Goal: Information Seeking & Learning: Learn about a topic

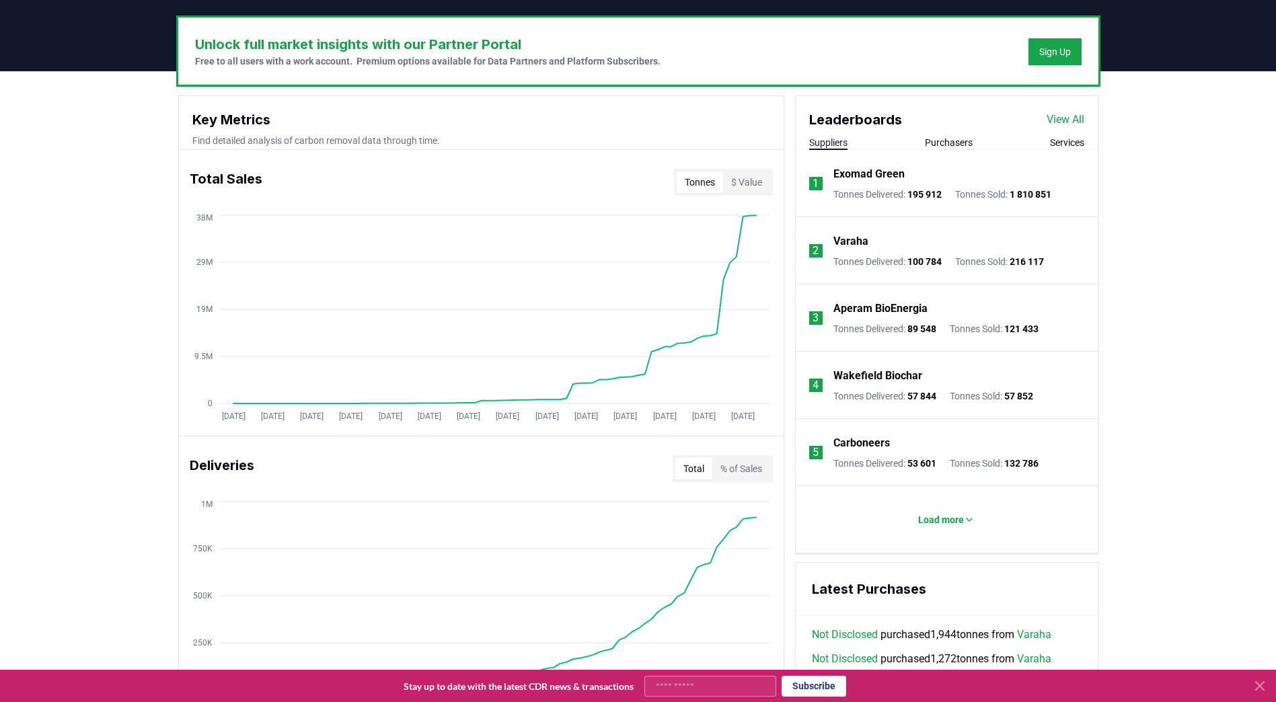
scroll to position [400, 0]
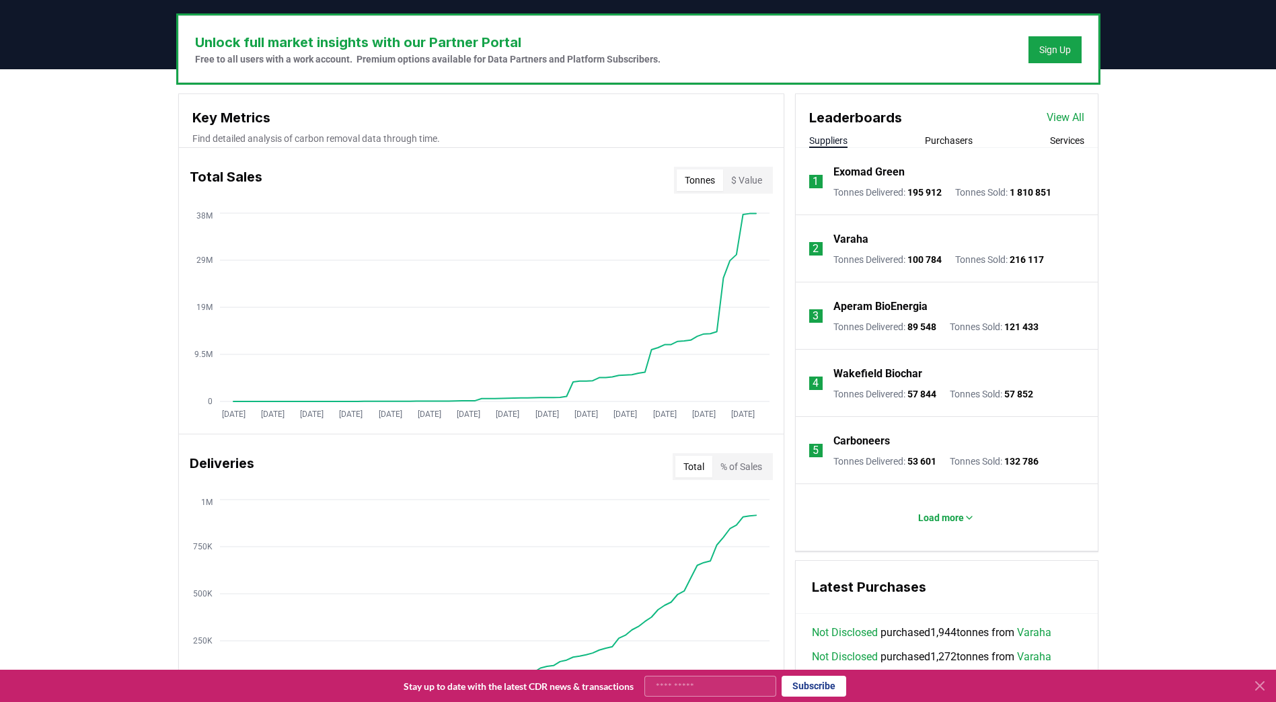
click at [747, 180] on button "$ Value" at bounding box center [746, 180] width 47 height 22
click at [701, 182] on button "Tonnes" at bounding box center [700, 180] width 46 height 22
click at [757, 180] on button "$ Value" at bounding box center [746, 180] width 47 height 22
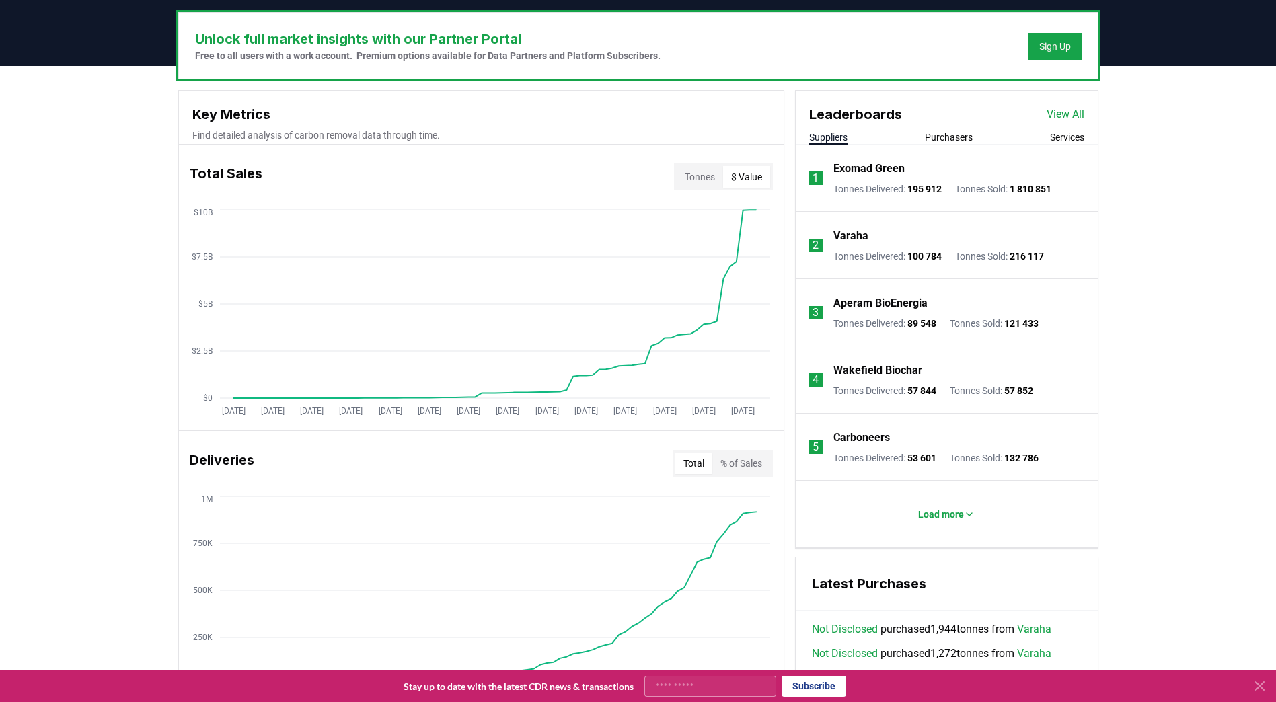
scroll to position [406, 0]
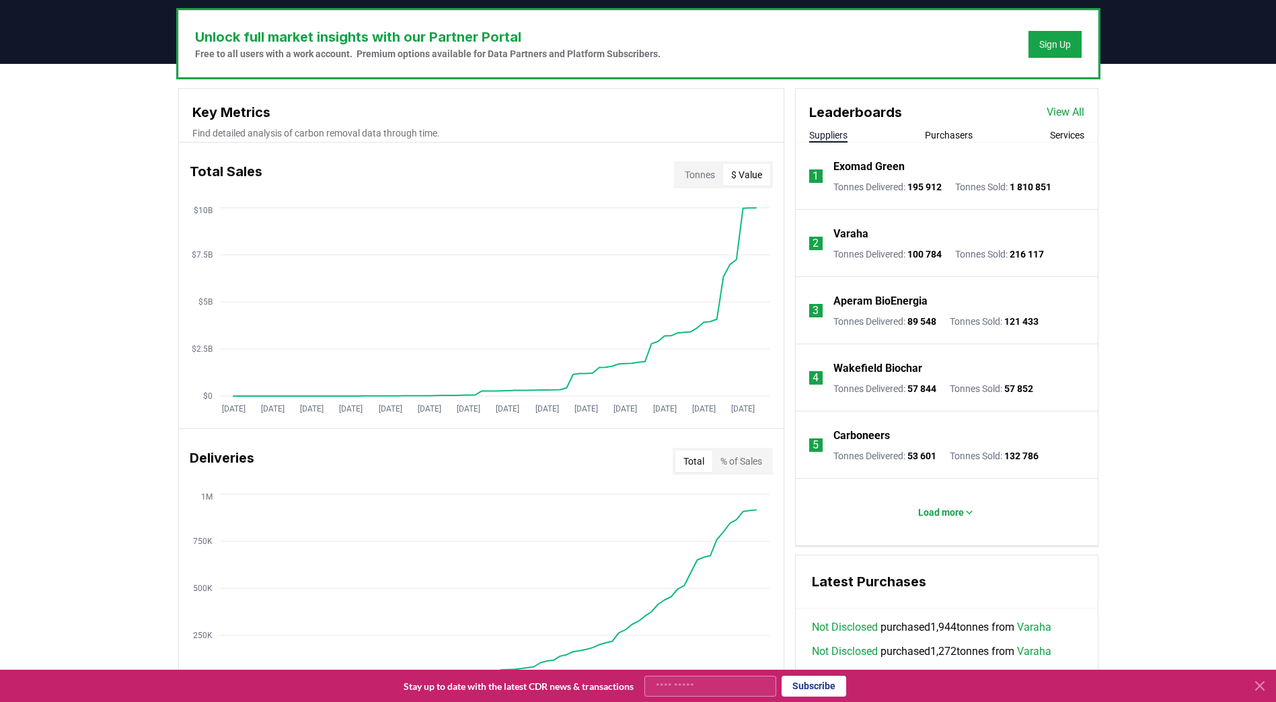
click at [959, 142] on div "Suppliers Purchasers Services" at bounding box center [947, 135] width 302 height 14
click at [951, 136] on button "Purchasers" at bounding box center [949, 134] width 48 height 13
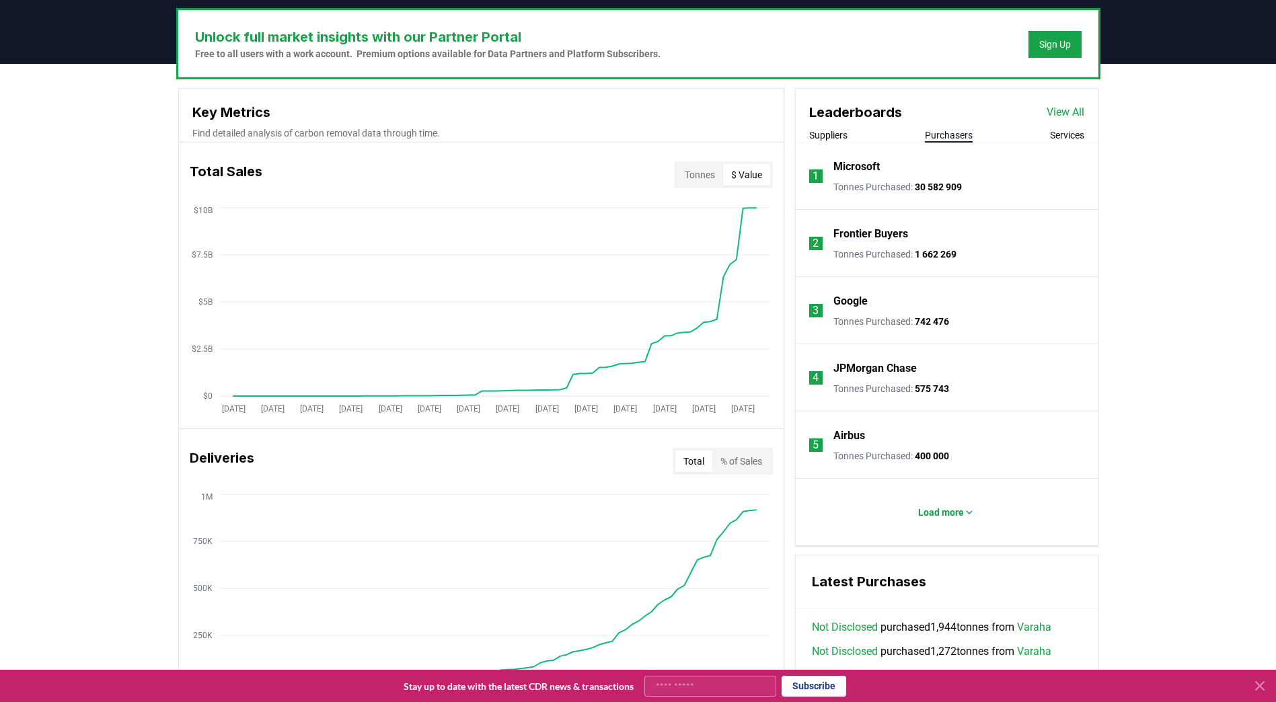
click at [1059, 136] on button "Services" at bounding box center [1067, 134] width 34 height 13
click at [964, 137] on button "Purchasers" at bounding box center [949, 134] width 48 height 13
click at [1057, 129] on button "Services" at bounding box center [1067, 134] width 34 height 13
click at [952, 521] on button "Load more" at bounding box center [946, 512] width 78 height 27
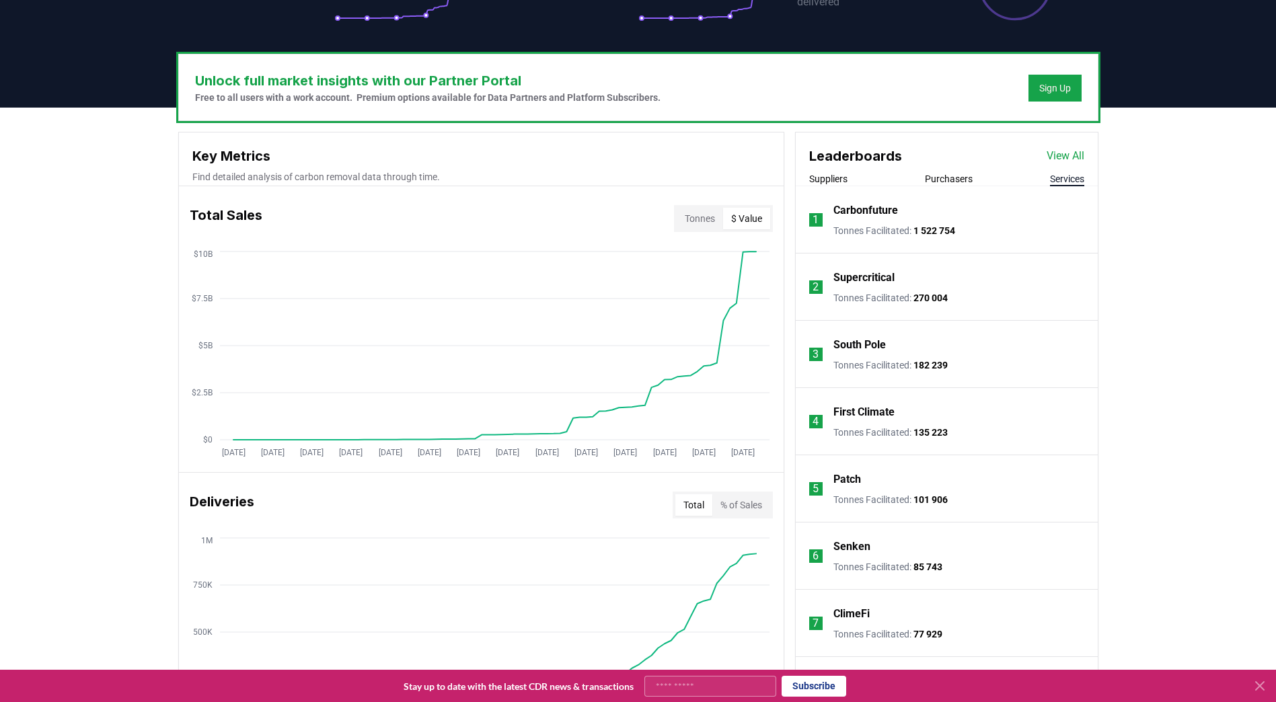
scroll to position [369, 0]
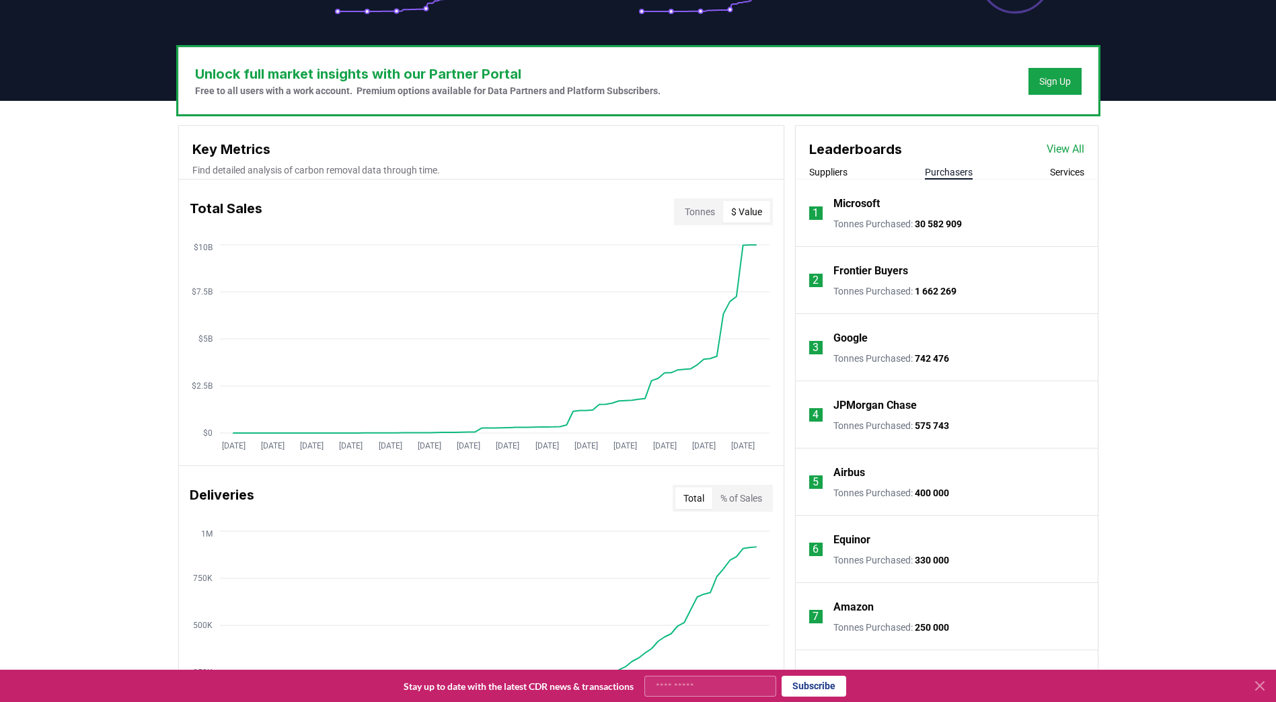
click at [940, 172] on button "Purchasers" at bounding box center [949, 171] width 48 height 13
click at [1020, 169] on div "Suppliers Purchasers Services" at bounding box center [947, 172] width 302 height 14
click at [1036, 169] on div "Suppliers Purchasers Services" at bounding box center [947, 172] width 302 height 14
click at [1049, 169] on div "Suppliers Purchasers Services" at bounding box center [947, 172] width 302 height 14
click at [1061, 170] on button "Services" at bounding box center [1067, 171] width 34 height 13
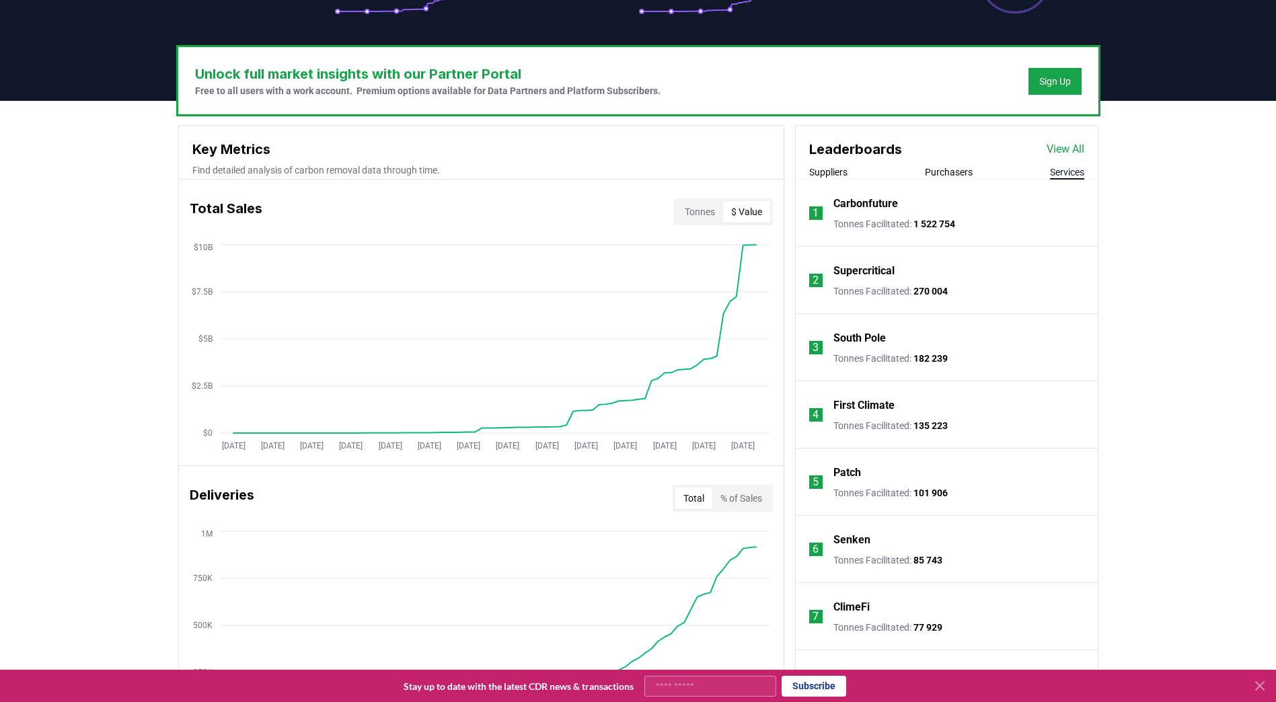
click at [991, 168] on div "Suppliers Purchasers Services" at bounding box center [947, 172] width 302 height 14
click at [963, 176] on button "Purchasers" at bounding box center [949, 171] width 48 height 13
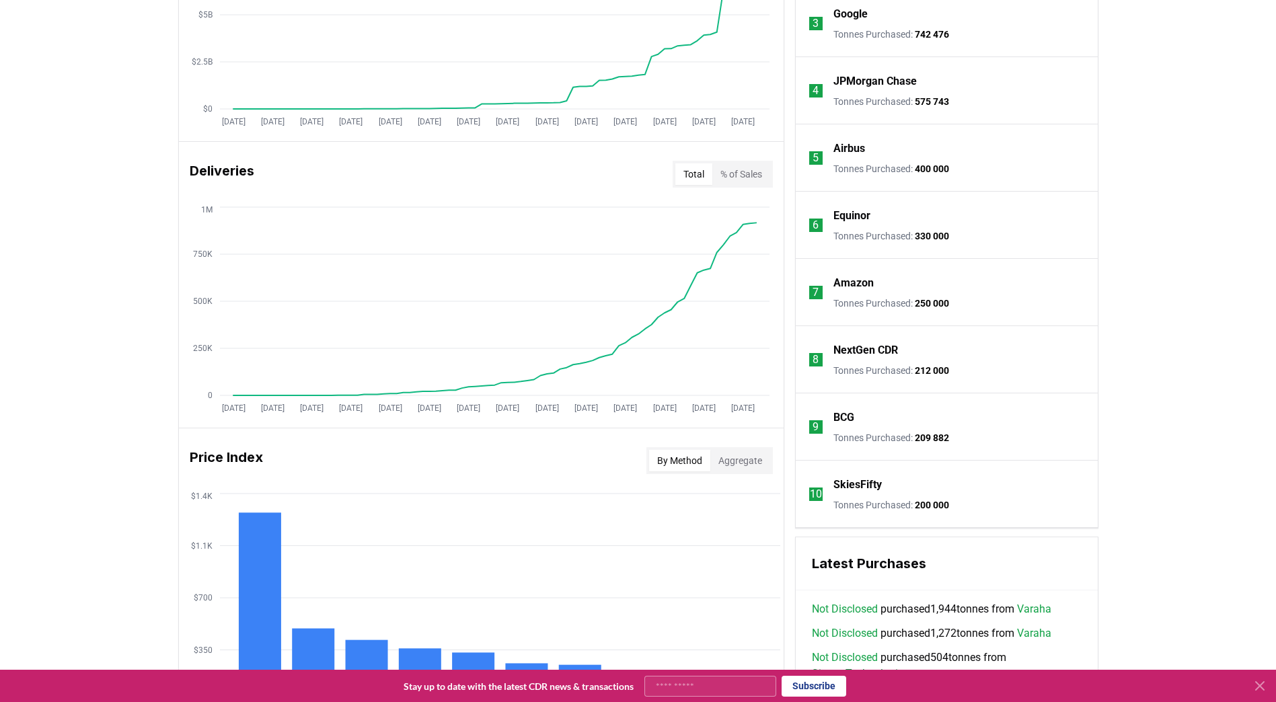
scroll to position [698, 0]
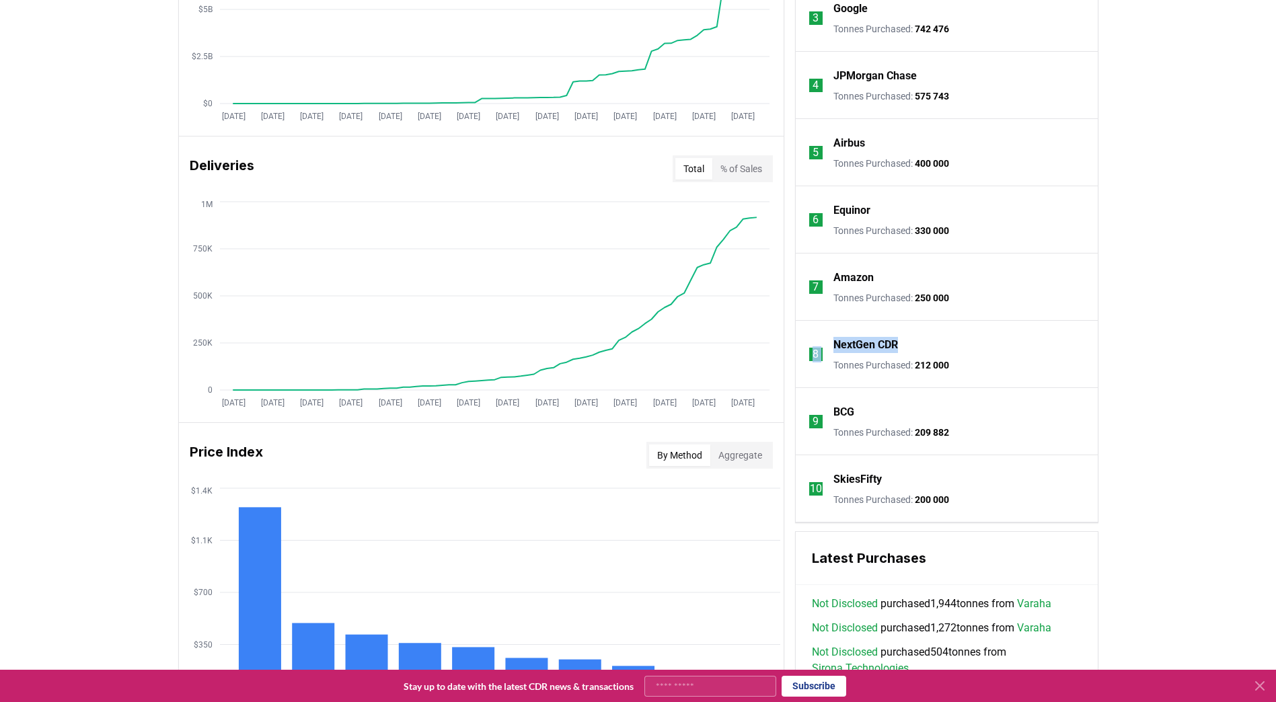
drag, startPoint x: 913, startPoint y: 344, endPoint x: 815, endPoint y: 345, distance: 97.5
click at [815, 345] on li "8 NextGen CDR Tonnes Purchased : 212 000" at bounding box center [947, 354] width 302 height 67
copy li "8 NextGen CDR"
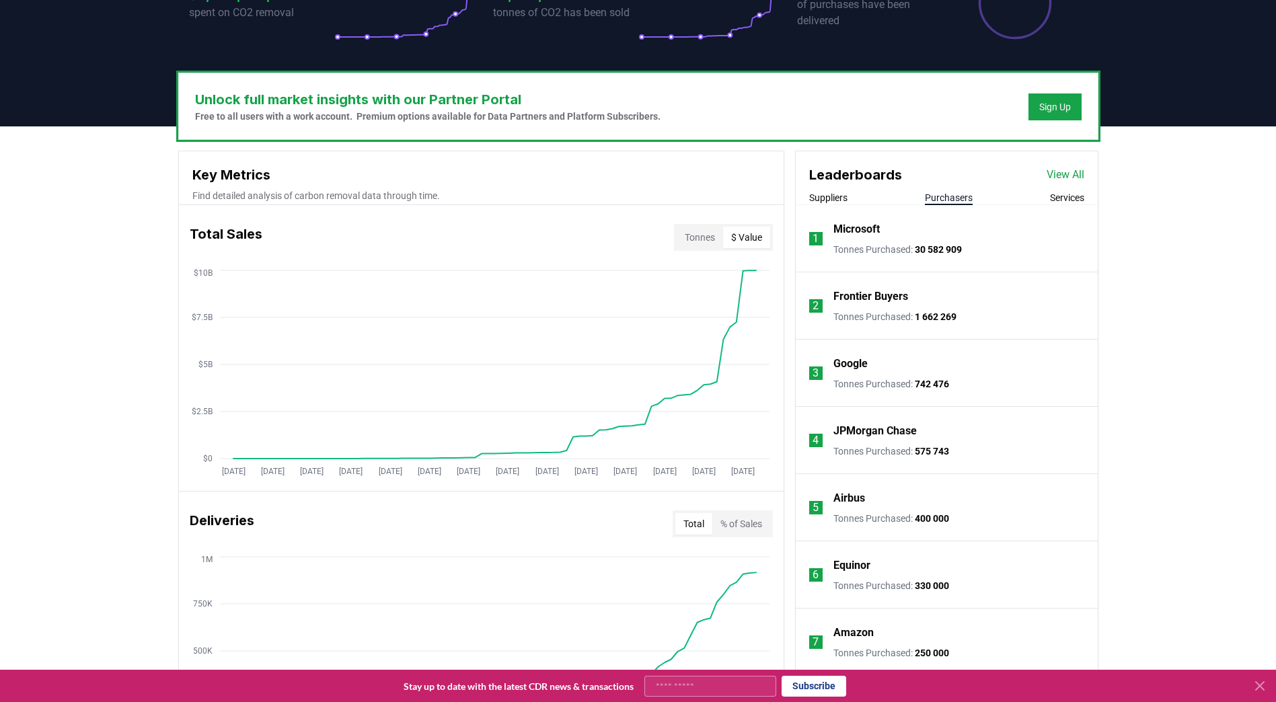
scroll to position [346, 0]
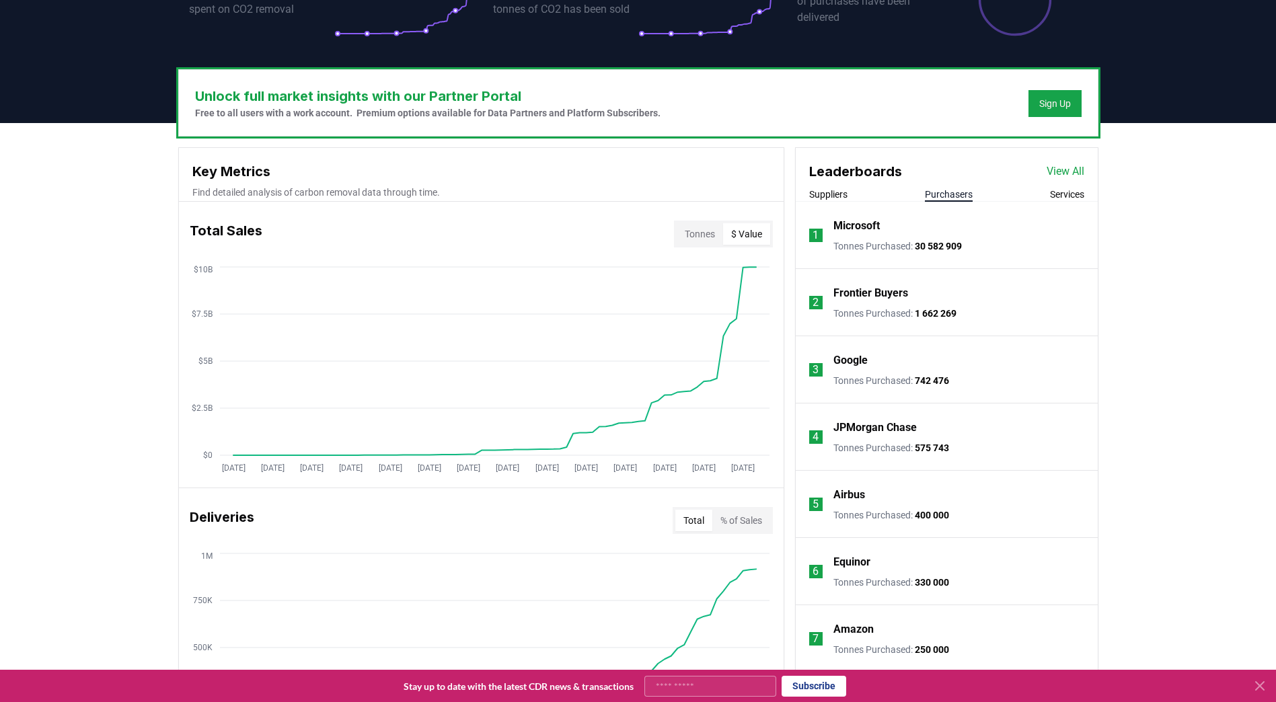
click at [1071, 174] on link "View All" at bounding box center [1066, 171] width 38 height 16
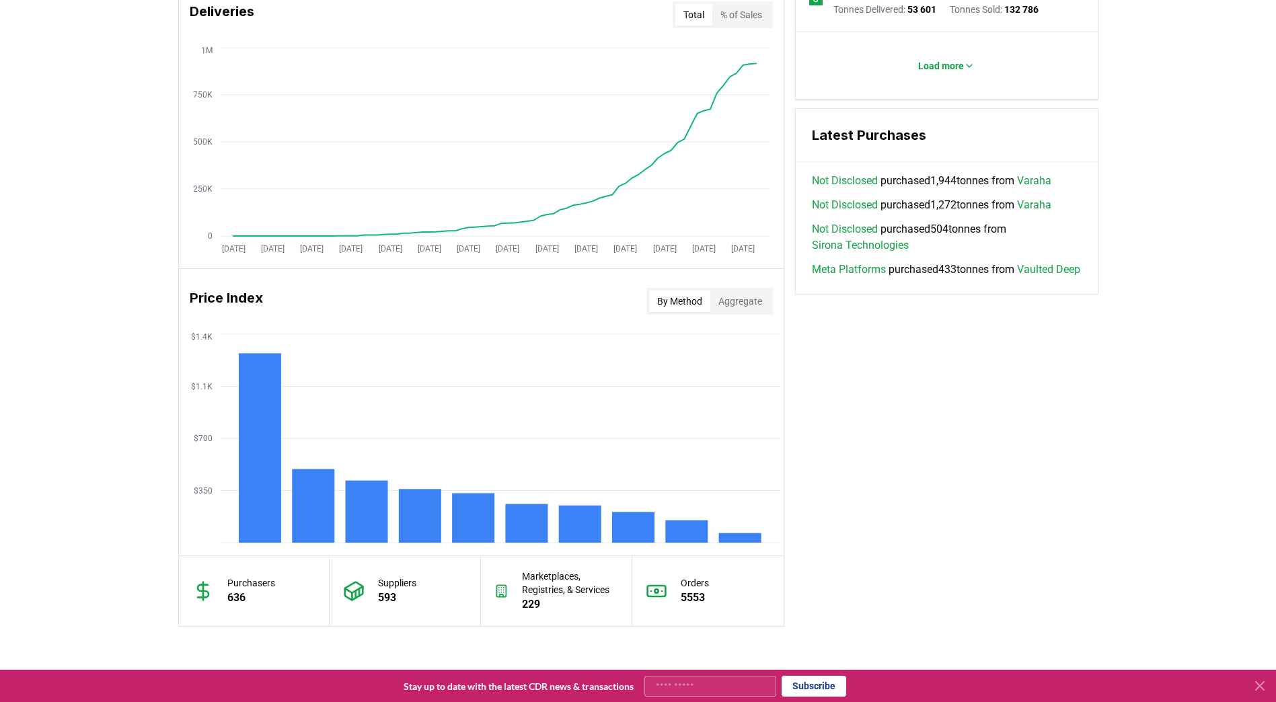
scroll to position [853, 0]
click at [747, 302] on button "Aggregate" at bounding box center [740, 300] width 60 height 22
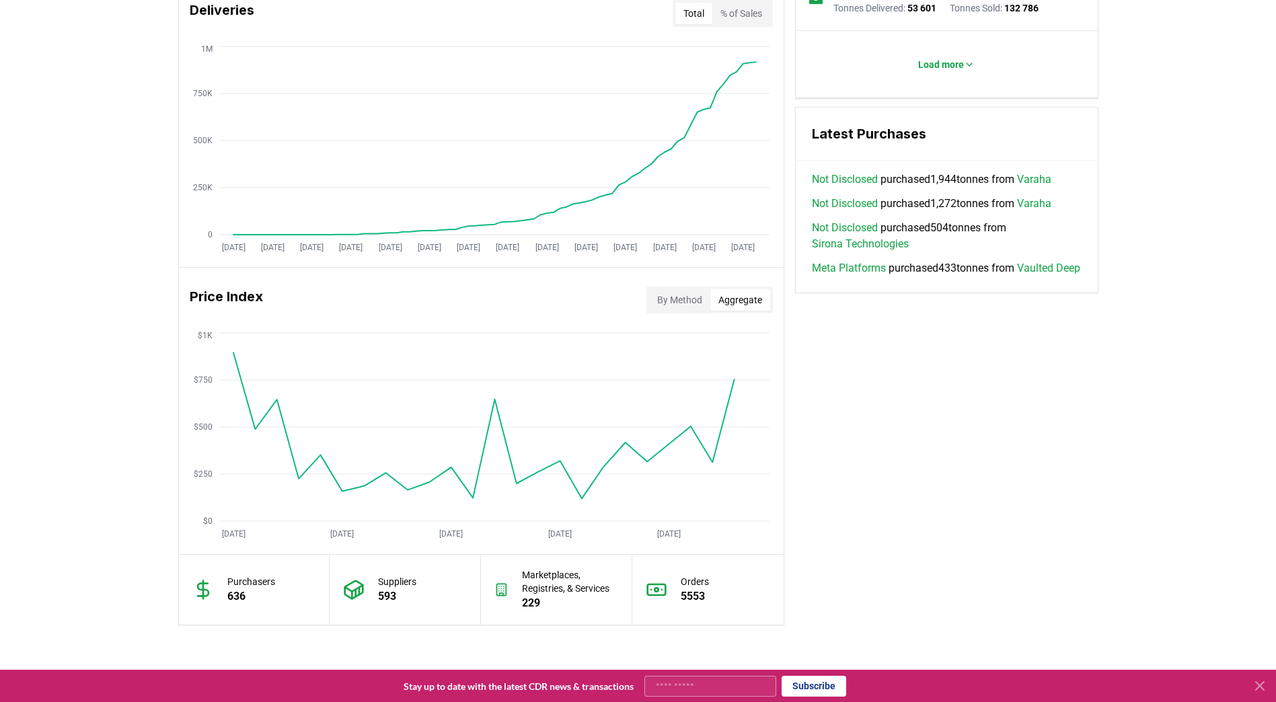
click at [687, 297] on button "By Method" at bounding box center [679, 300] width 61 height 22
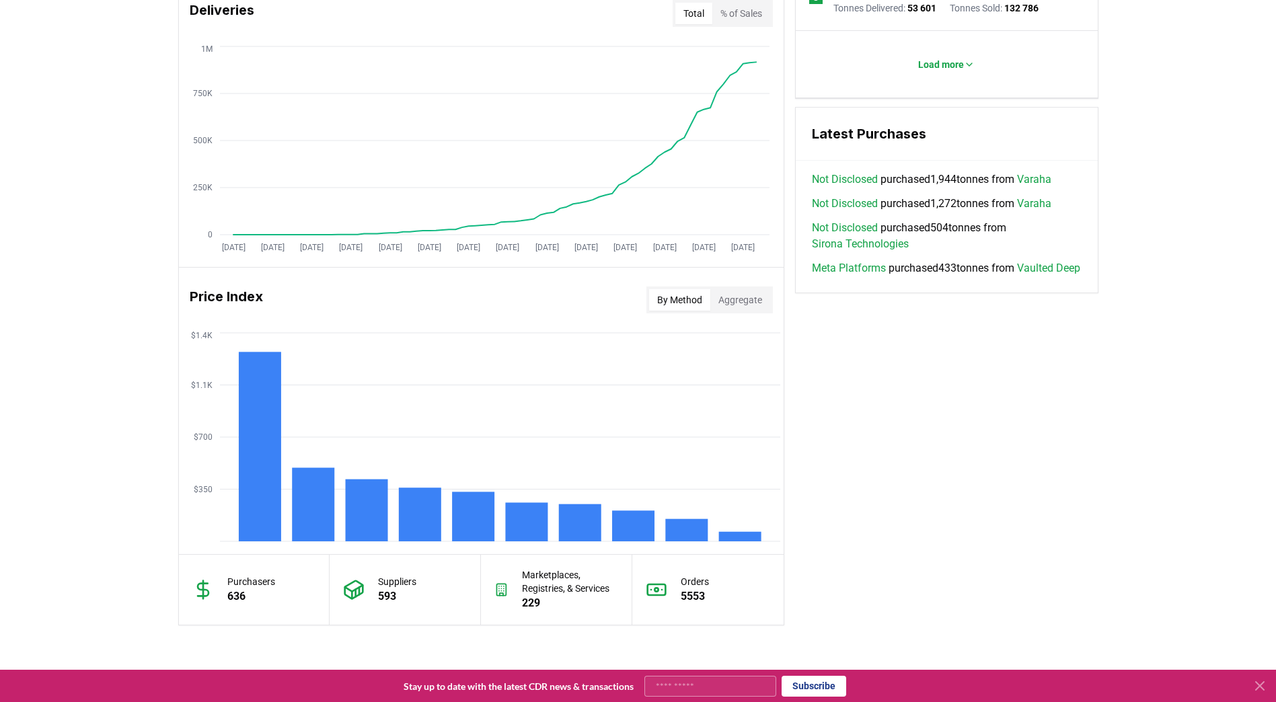
click at [760, 295] on button "Aggregate" at bounding box center [740, 300] width 60 height 22
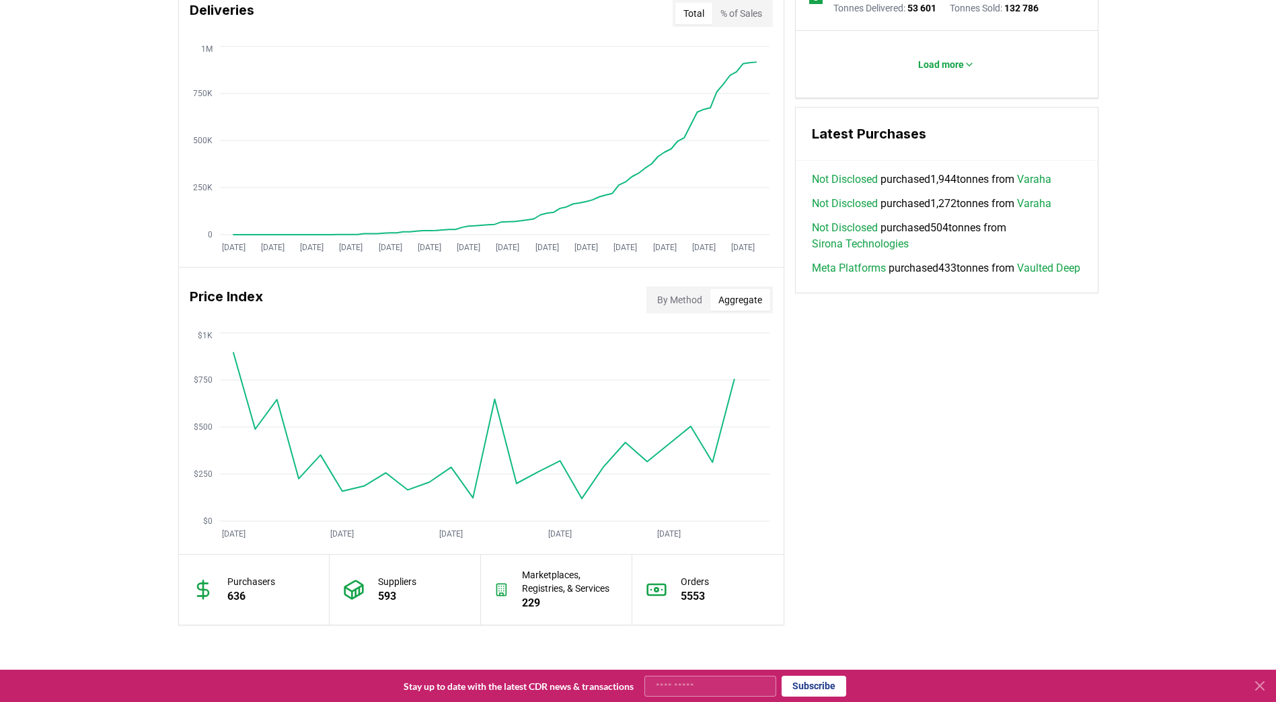
click at [697, 307] on button "By Method" at bounding box center [679, 300] width 61 height 22
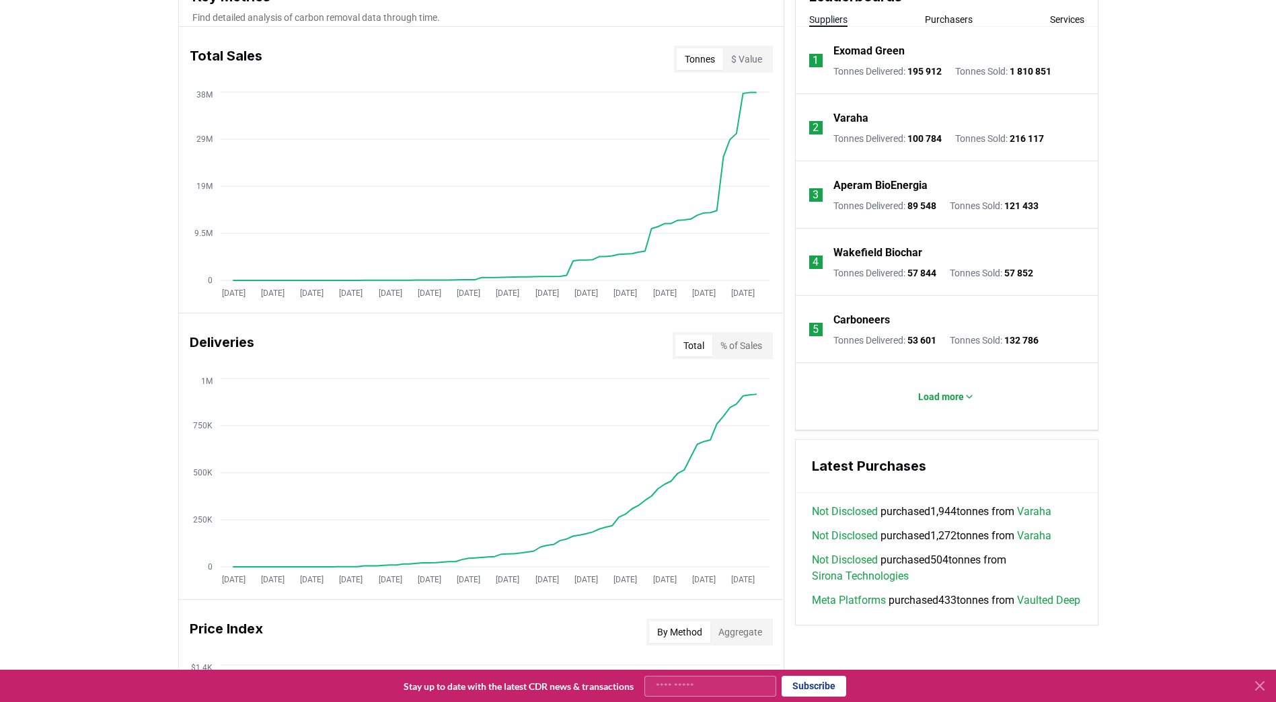
scroll to position [476, 0]
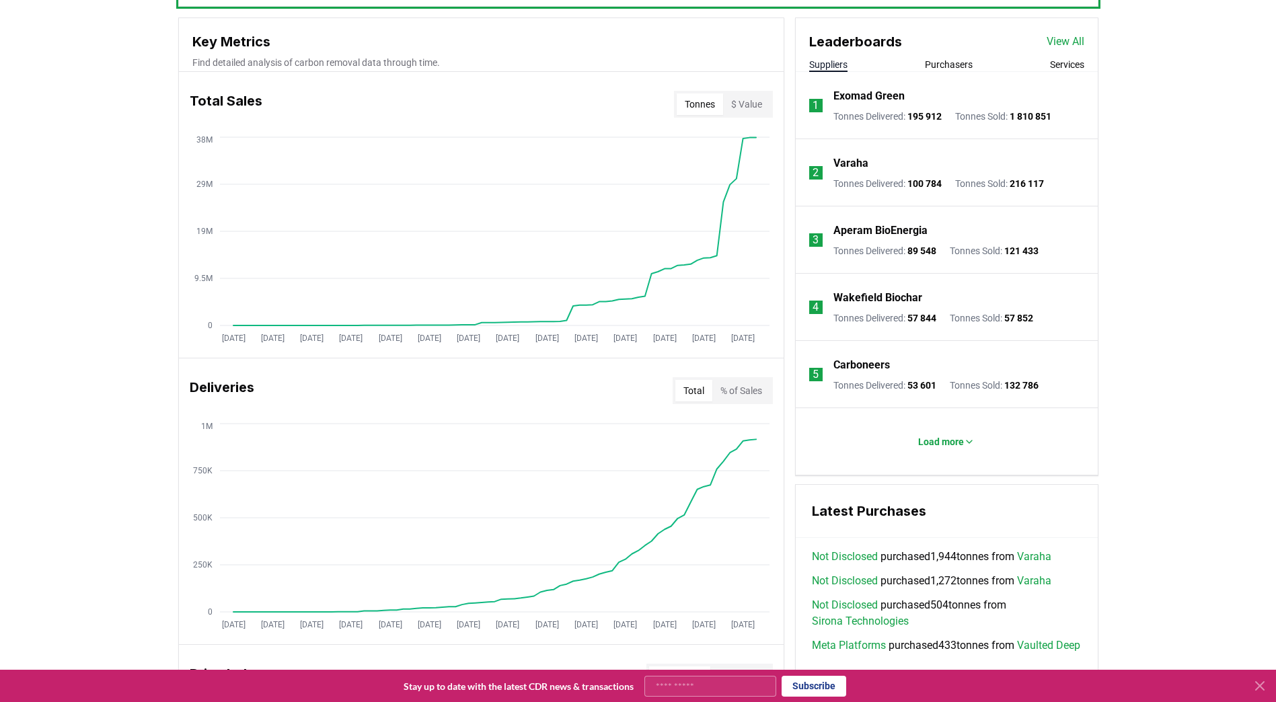
click at [747, 396] on button "% of Sales" at bounding box center [741, 391] width 58 height 22
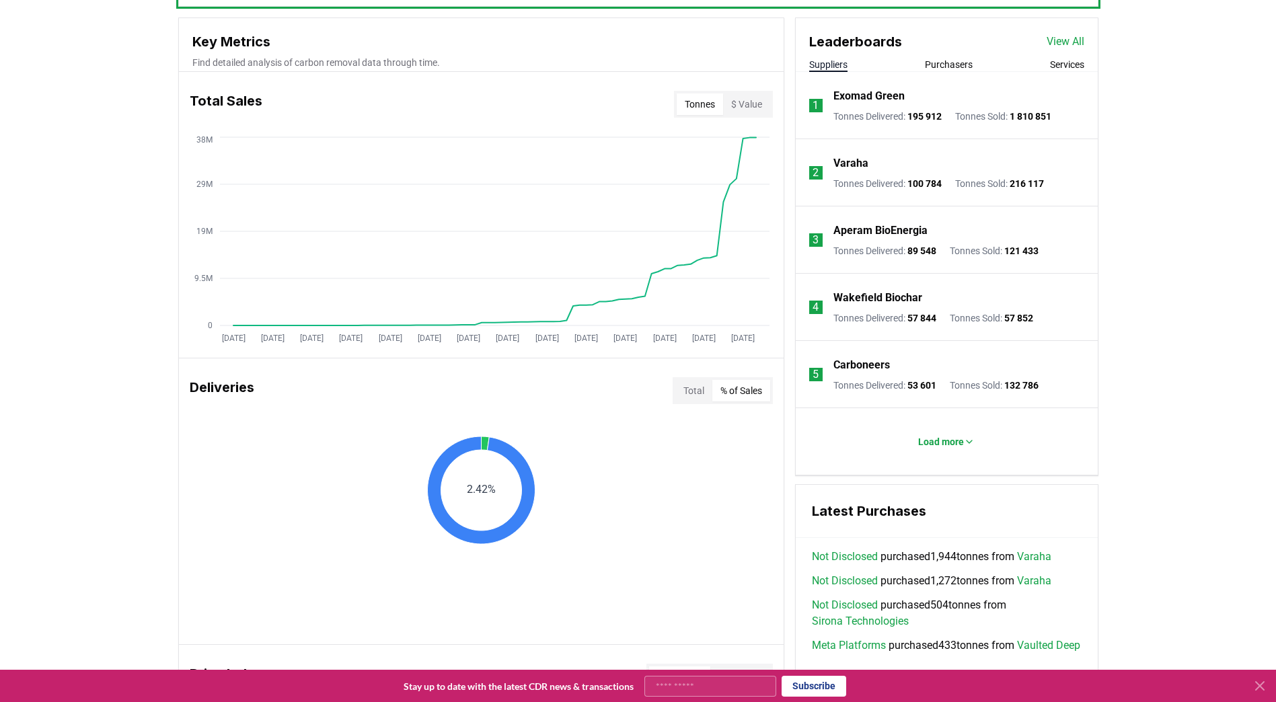
click at [689, 387] on button "Total" at bounding box center [693, 391] width 37 height 22
click at [749, 389] on button "% of Sales" at bounding box center [741, 391] width 58 height 22
click at [682, 395] on button "Total" at bounding box center [693, 391] width 37 height 22
click at [740, 399] on button "% of Sales" at bounding box center [741, 391] width 58 height 22
click at [692, 395] on button "Total" at bounding box center [693, 391] width 37 height 22
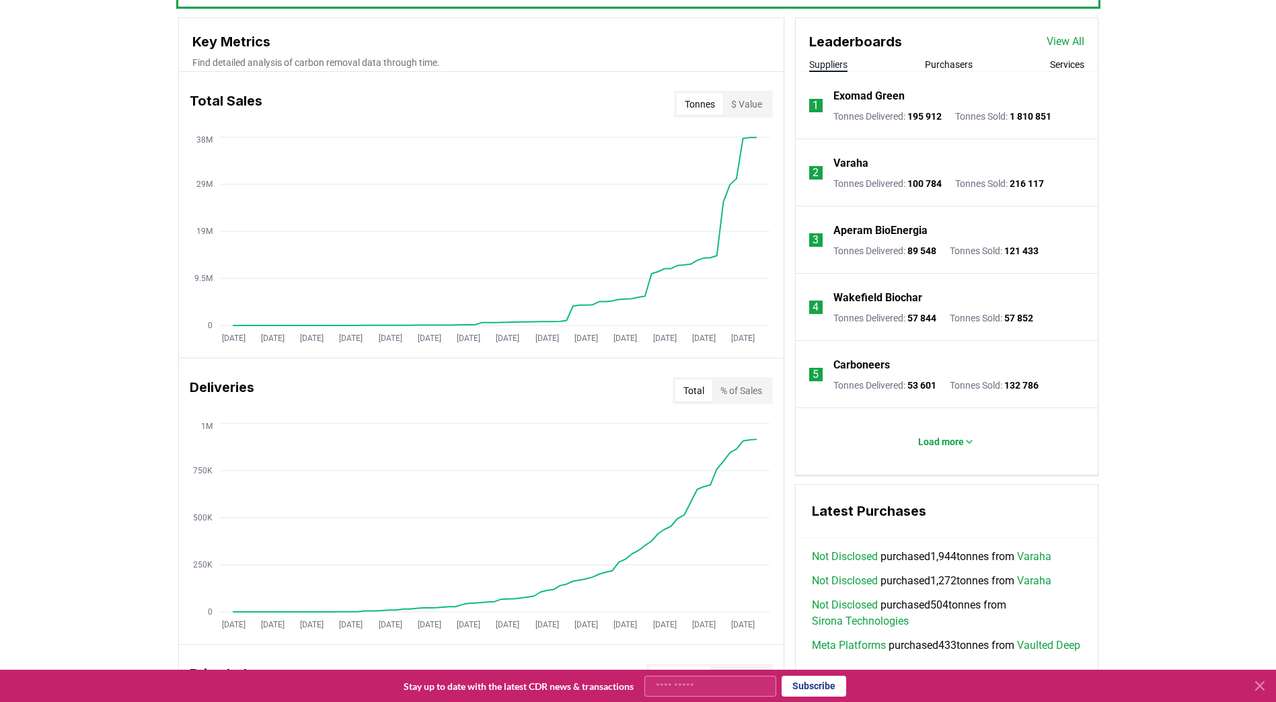
click at [728, 390] on button "% of Sales" at bounding box center [741, 391] width 58 height 22
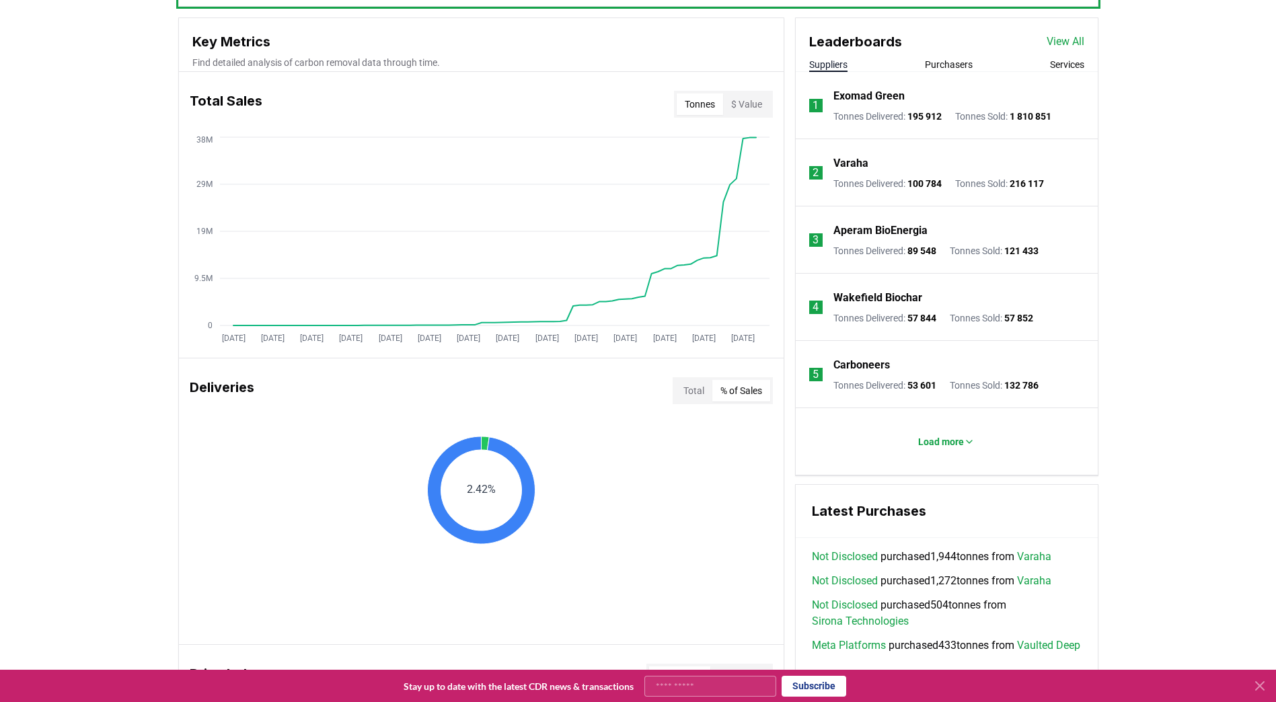
click at [685, 392] on button "Total" at bounding box center [693, 391] width 37 height 22
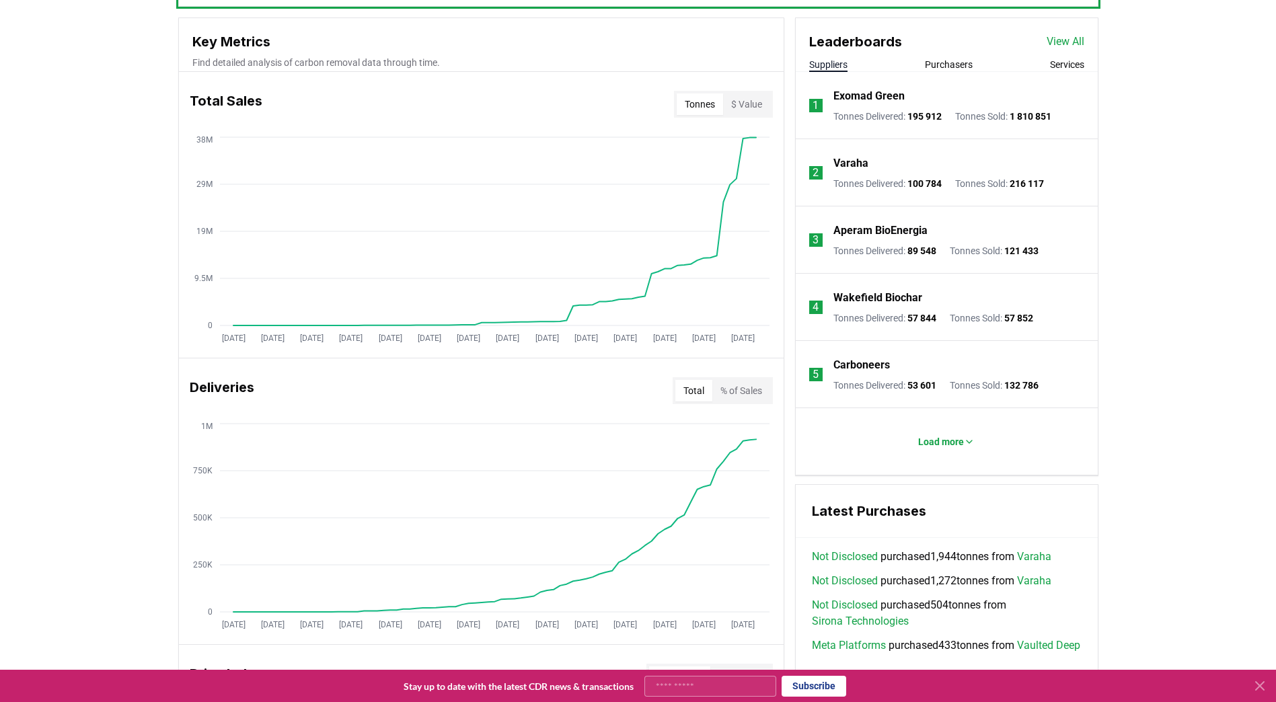
click at [1252, 298] on div "Unlock full market insights with our Partner Portal Free to all users with a wo…" at bounding box center [638, 524] width 1276 height 1063
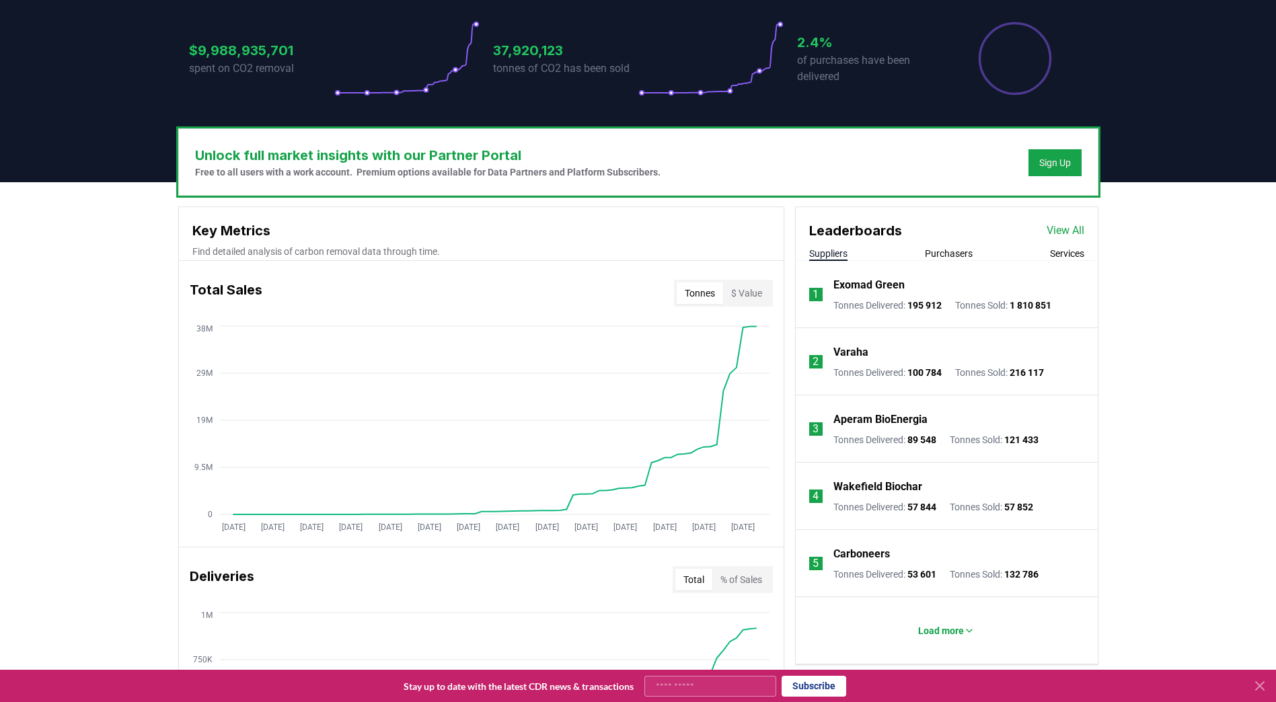
scroll to position [0, 0]
